Goal: Communication & Community: Answer question/provide support

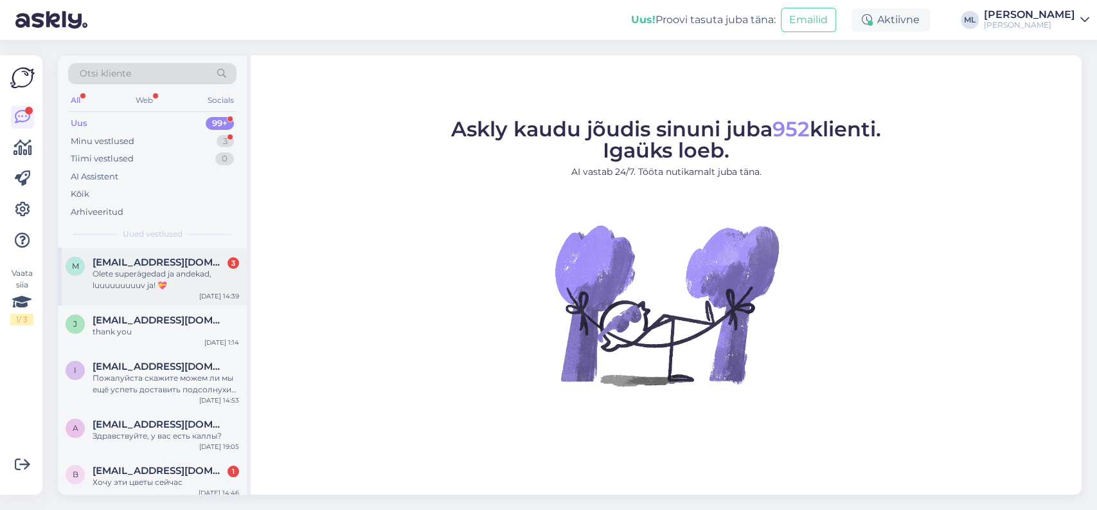
click at [159, 263] on span "[EMAIL_ADDRESS][DOMAIN_NAME]" at bounding box center [160, 262] width 134 height 12
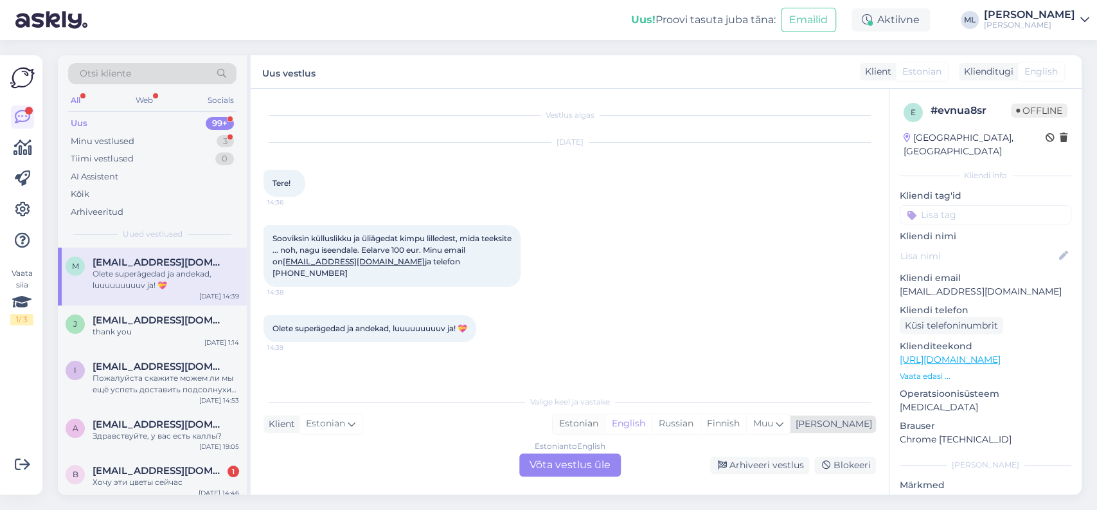
click at [605, 424] on div "Estonian" at bounding box center [579, 423] width 52 height 19
click at [590, 464] on div "Estonian to Estonian Võta vestlus üle" at bounding box center [570, 464] width 102 height 23
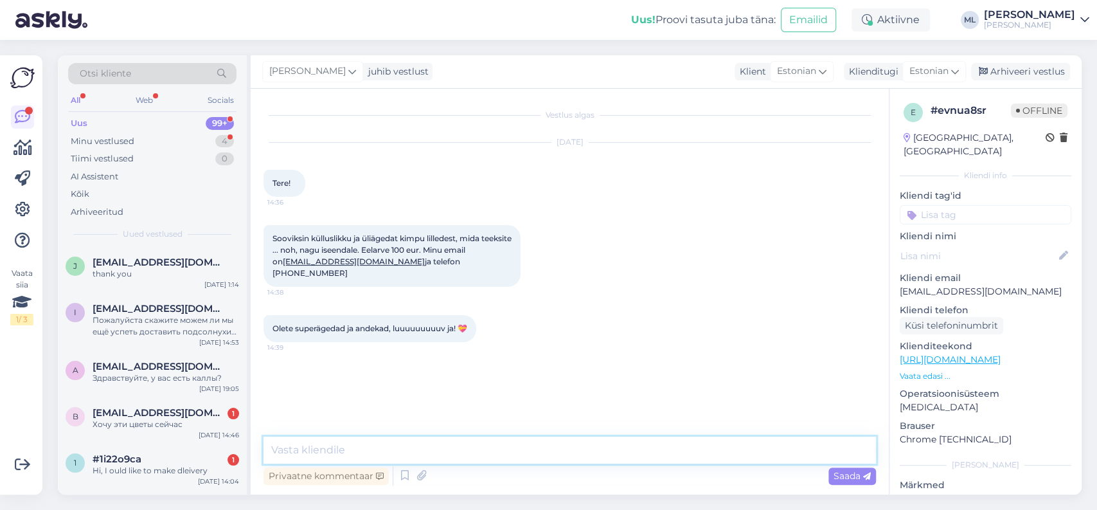
click at [357, 447] on textarea at bounding box center [570, 449] width 613 height 27
type textarea "Hei!"
type textarea "Teeme sellise väga hea meelega:)"
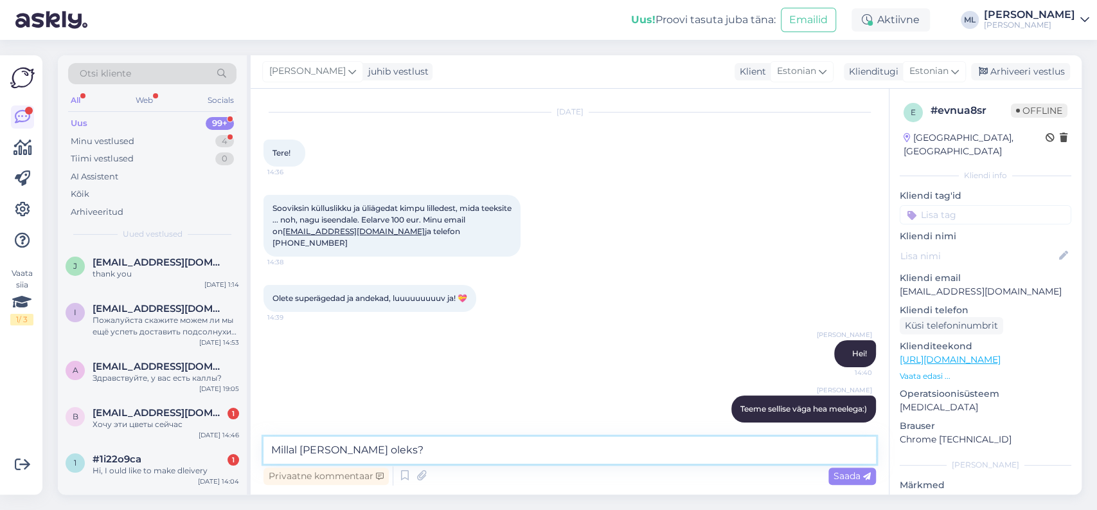
type textarea "Millal [PERSON_NAME] oleks?"
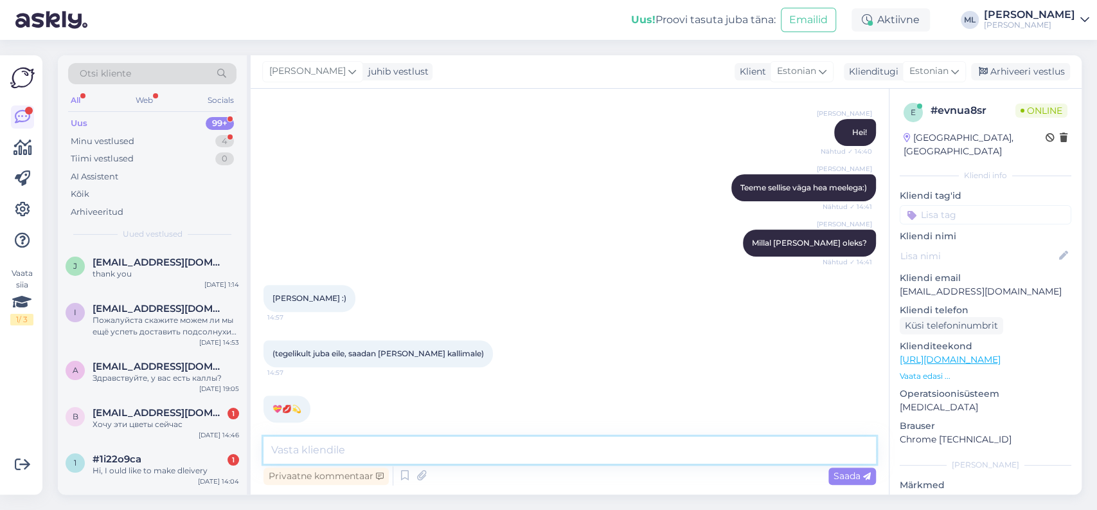
scroll to position [318, 0]
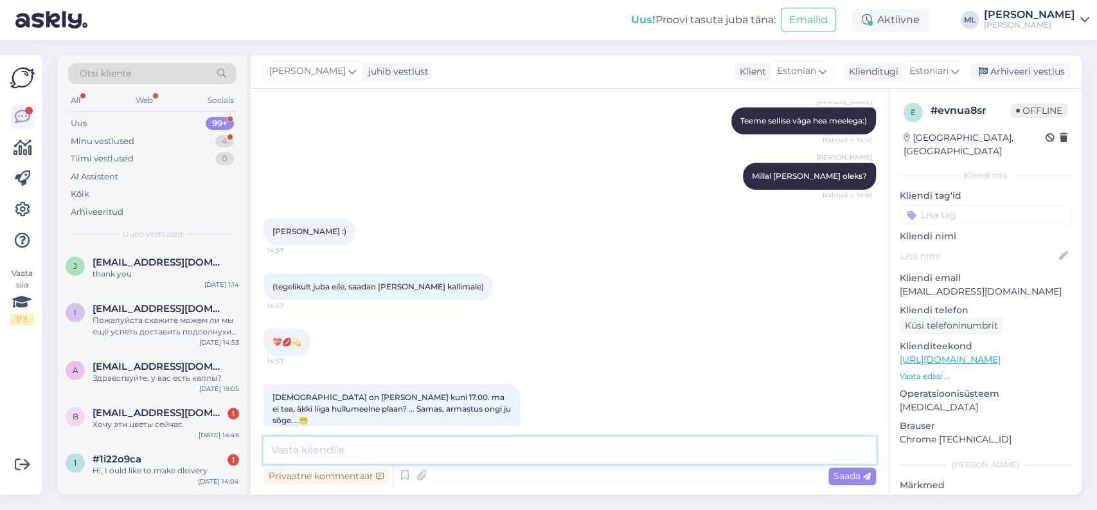
click at [525, 457] on textarea at bounding box center [570, 449] width 613 height 27
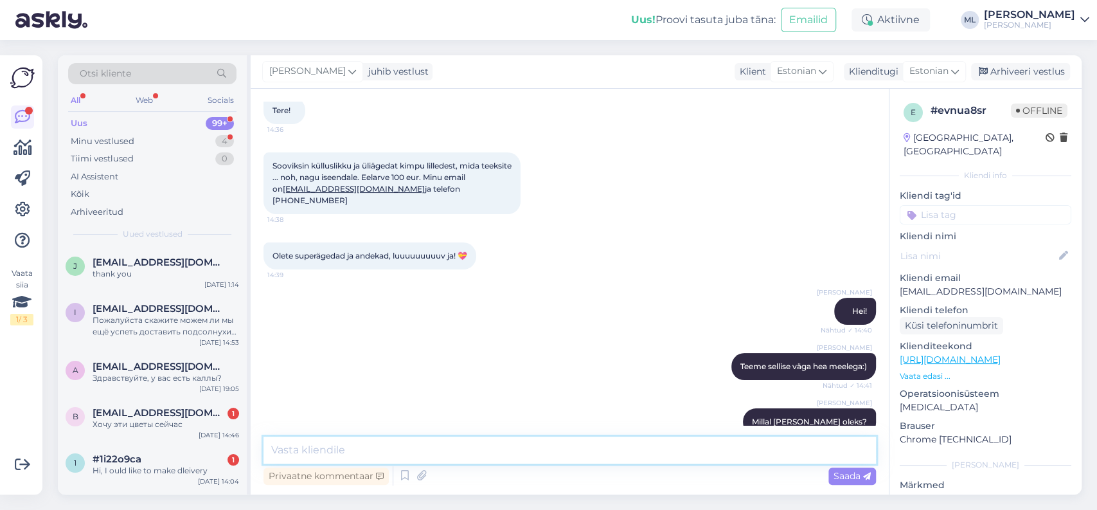
scroll to position [0, 0]
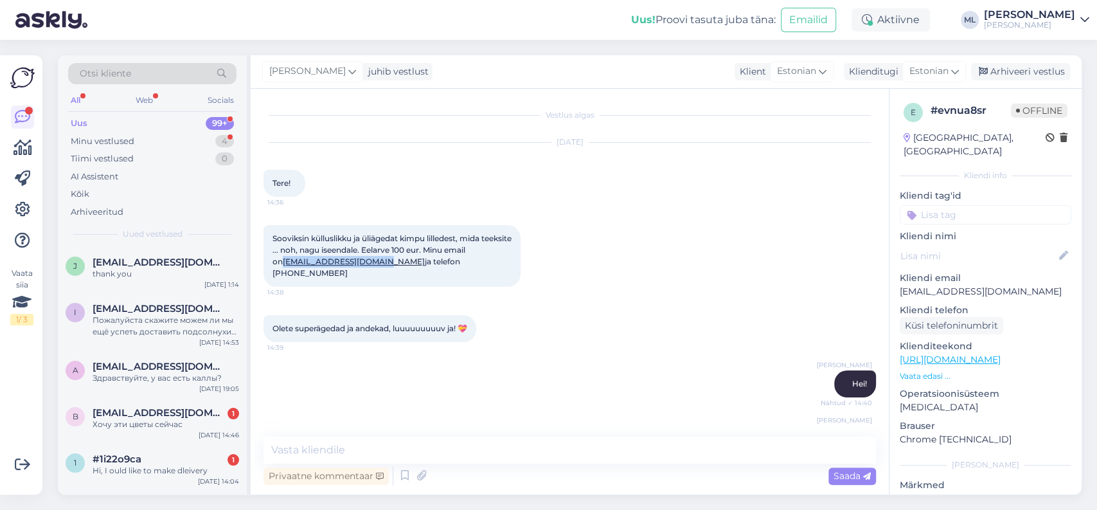
drag, startPoint x: 283, startPoint y: 262, endPoint x: 393, endPoint y: 260, distance: 109.9
click at [393, 260] on span "Sooviksin külluslikku ja üliägedat kimpu lilledest, mida teeksite ... noh, nagu…" at bounding box center [393, 255] width 241 height 44
copy span "[EMAIL_ADDRESS][DOMAIN_NAME]"
